Goal: Task Accomplishment & Management: Use online tool/utility

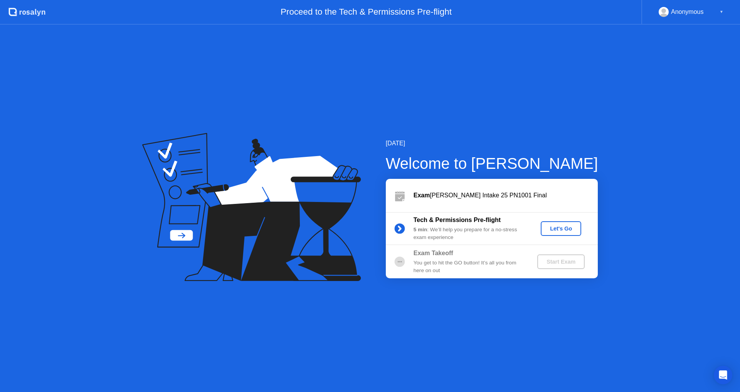
click at [561, 228] on div "Let's Go" at bounding box center [561, 228] width 34 height 6
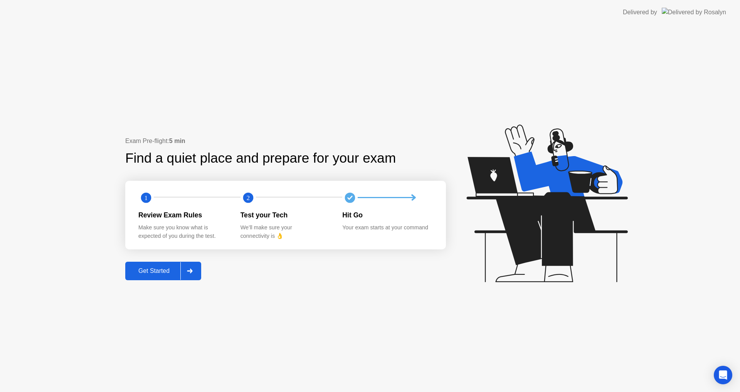
click at [178, 268] on div "Get Started" at bounding box center [154, 271] width 53 height 7
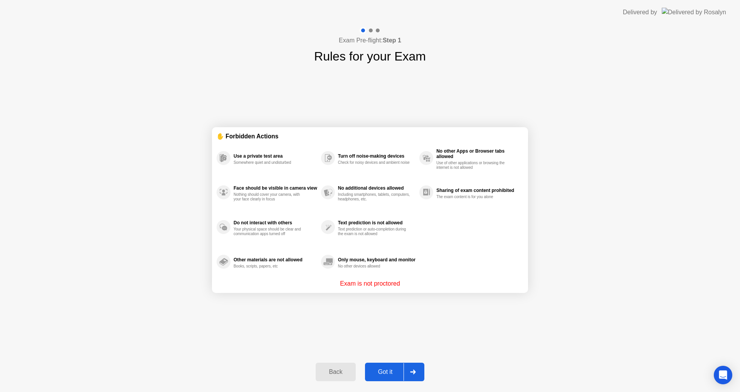
click at [378, 370] on div "Got it" at bounding box center [385, 372] width 36 height 7
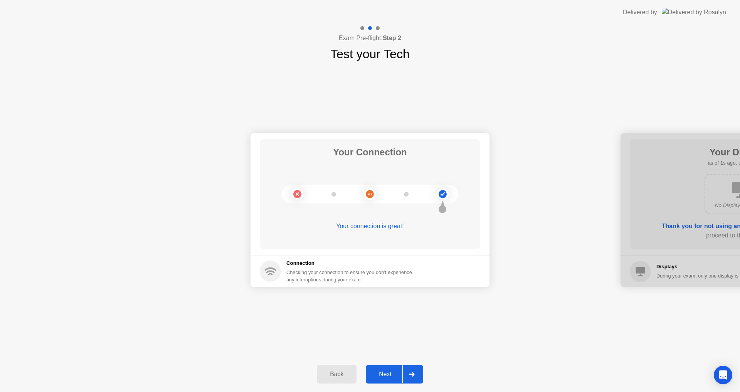
click at [385, 372] on div "Next" at bounding box center [385, 374] width 34 height 7
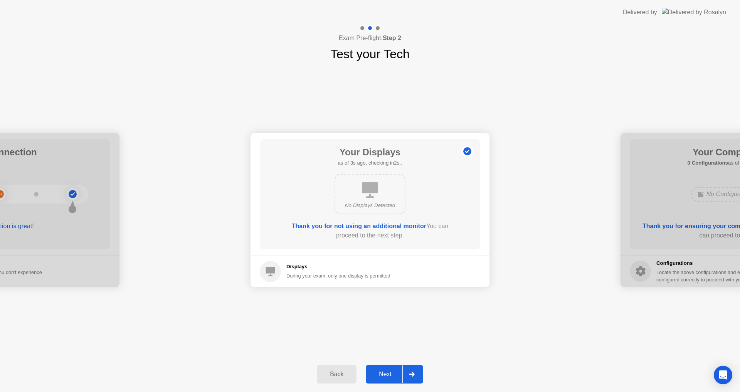
click at [394, 371] on div "Next" at bounding box center [385, 374] width 34 height 7
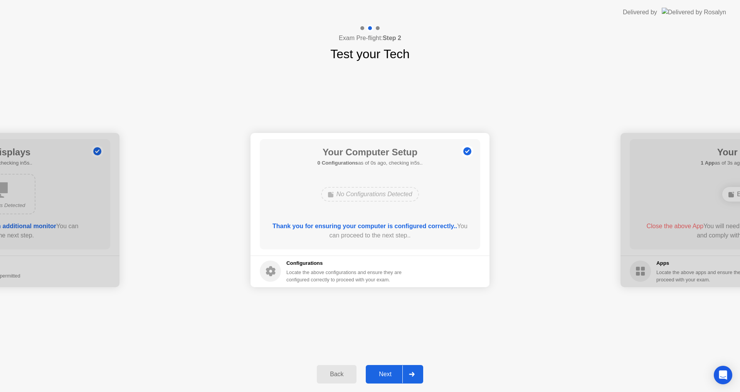
click at [394, 371] on div "Next" at bounding box center [385, 374] width 34 height 7
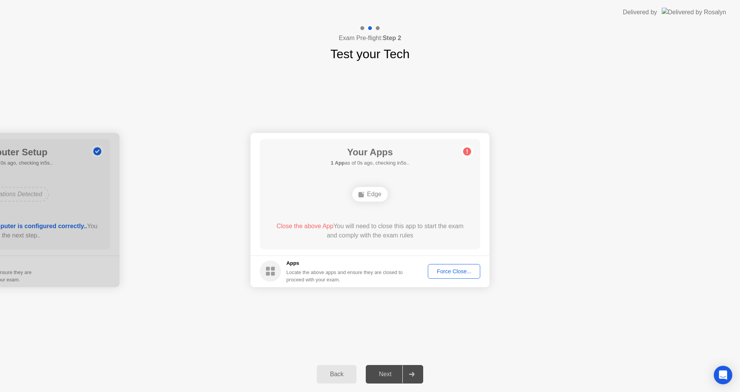
click at [365, 203] on div "Edge" at bounding box center [370, 194] width 177 height 21
click at [443, 265] on button "Force Close..." at bounding box center [454, 271] width 52 height 15
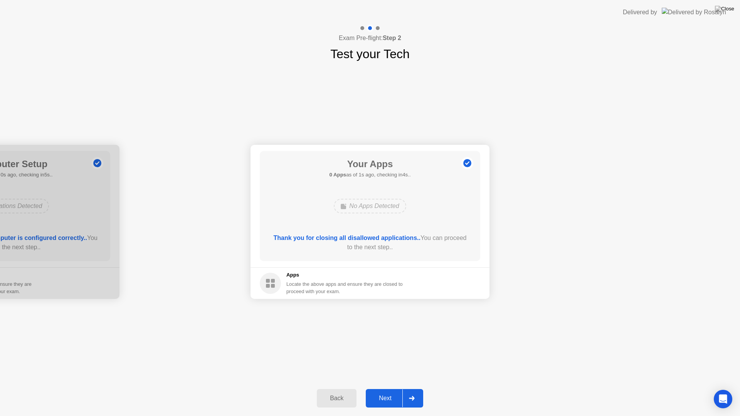
click at [390, 392] on div "Next" at bounding box center [385, 398] width 34 height 7
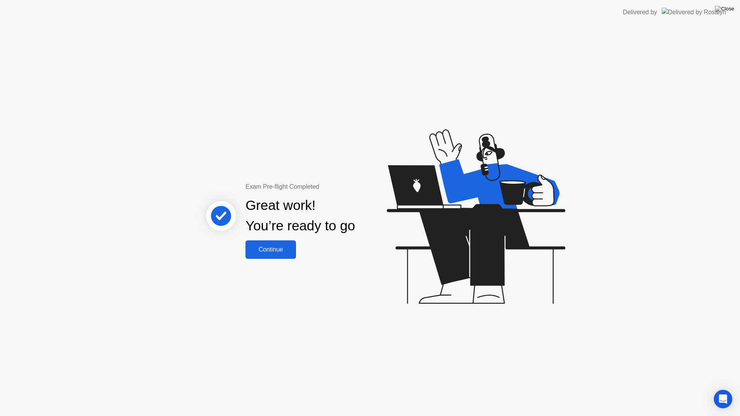
click at [281, 244] on button "Continue" at bounding box center [271, 250] width 50 height 19
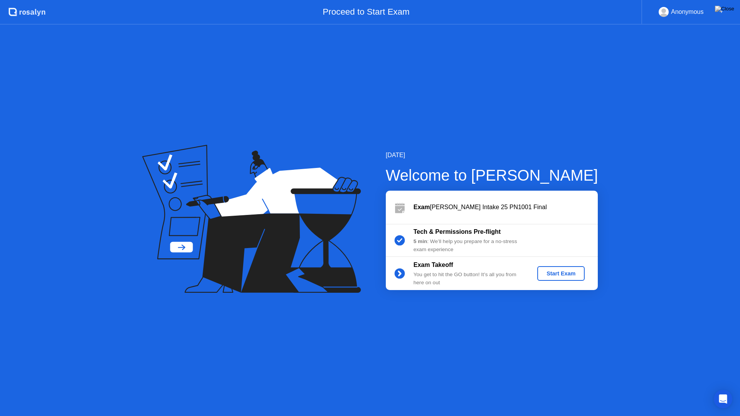
click at [562, 274] on div "Start Exam" at bounding box center [560, 274] width 41 height 6
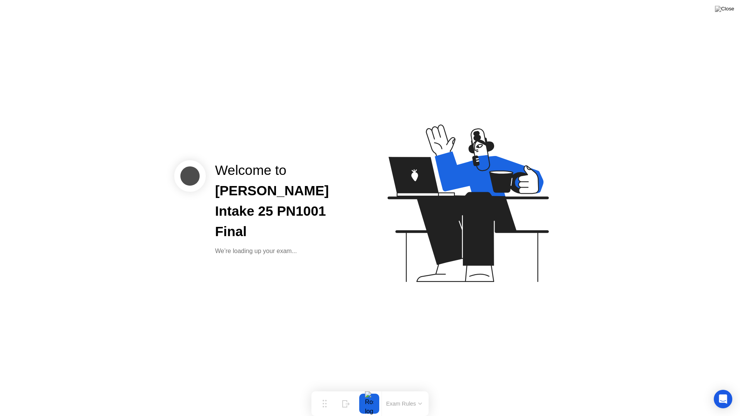
click at [389, 297] on icon at bounding box center [466, 206] width 199 height 197
